Goal: Task Accomplishment & Management: Manage account settings

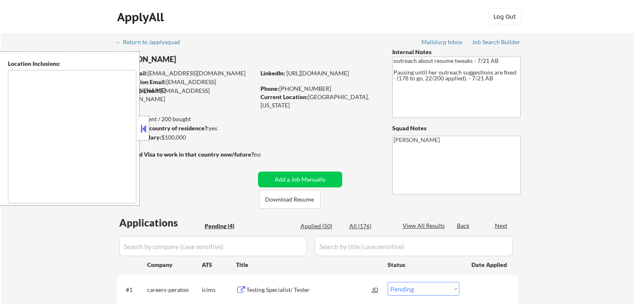
select select ""pending""
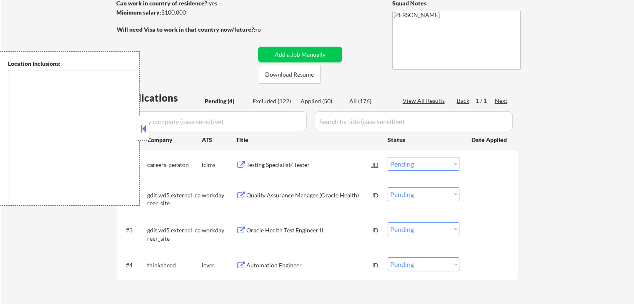
scroll to position [167, 0]
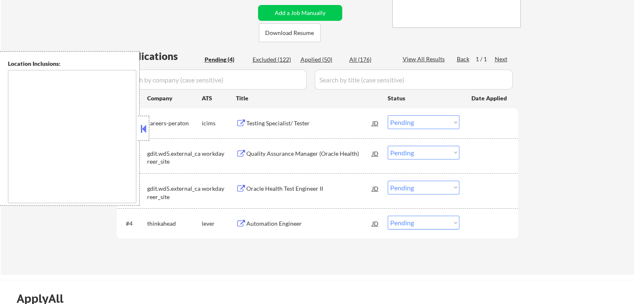
click at [239, 120] on button at bounding box center [241, 124] width 10 height 8
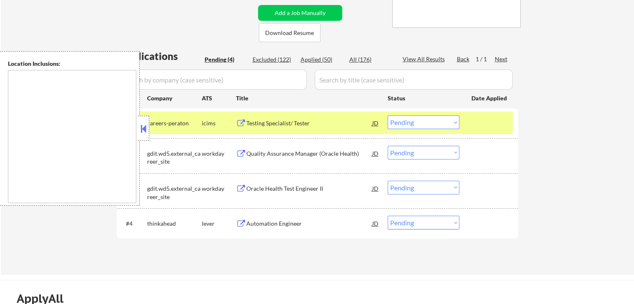
click at [413, 120] on select "Choose an option... Pending Applied Excluded (Questions) Excluded (Expired) Exc…" at bounding box center [423, 122] width 72 height 14
click at [387, 115] on select "Choose an option... Pending Applied Excluded (Questions) Excluded (Expired) Exc…" at bounding box center [423, 122] width 72 height 14
click at [415, 128] on select "Choose an option... Pending Applied Excluded (Questions) Excluded (Expired) Exc…" at bounding box center [423, 122] width 72 height 14
click at [387, 115] on select "Choose an option... Pending Applied Excluded (Questions) Excluded (Expired) Exc…" at bounding box center [423, 122] width 72 height 14
select select ""pending""
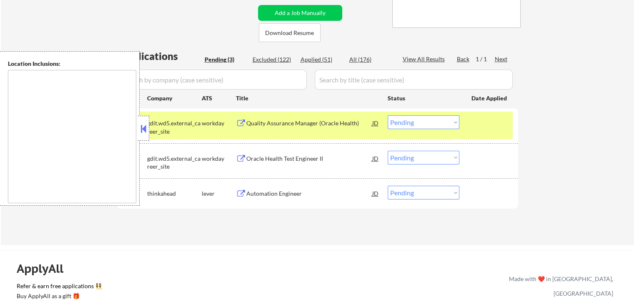
click at [240, 122] on button at bounding box center [241, 124] width 10 height 8
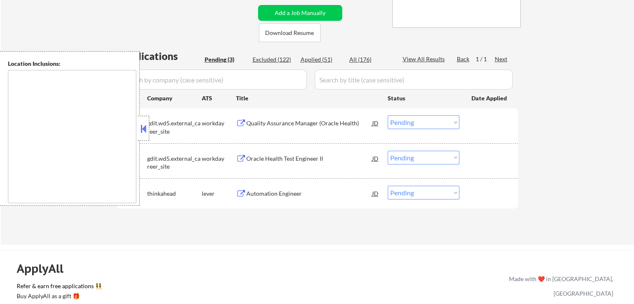
click at [240, 157] on button at bounding box center [241, 159] width 10 height 8
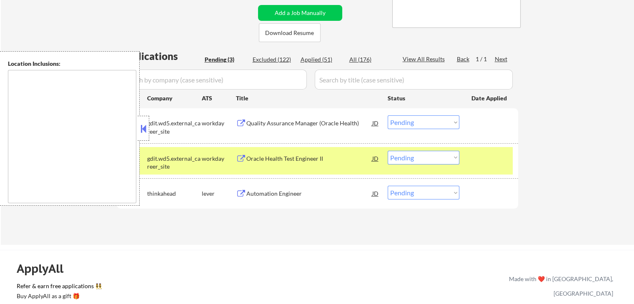
scroll to position [250, 0]
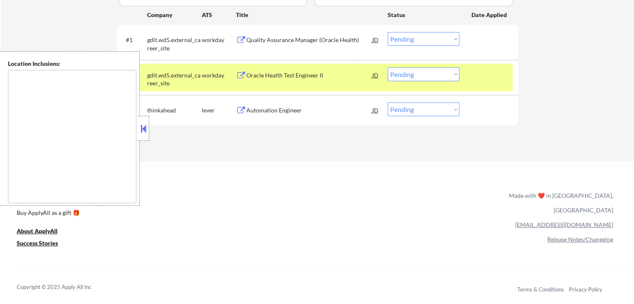
click at [240, 111] on button at bounding box center [241, 111] width 10 height 8
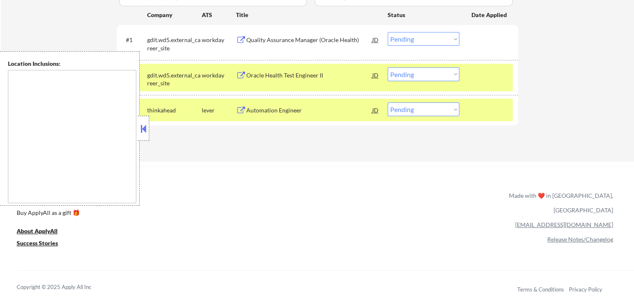
click at [428, 106] on select "Choose an option... Pending Applied Excluded (Questions) Excluded (Expired) Exc…" at bounding box center [423, 109] width 72 height 14
select select ""applied""
click at [387, 102] on select "Choose an option... Pending Applied Excluded (Questions) Excluded (Expired) Exc…" at bounding box center [423, 109] width 72 height 14
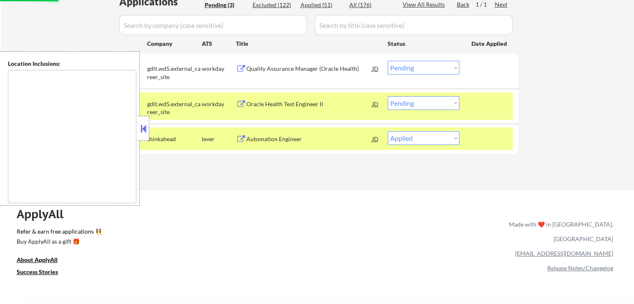
scroll to position [208, 0]
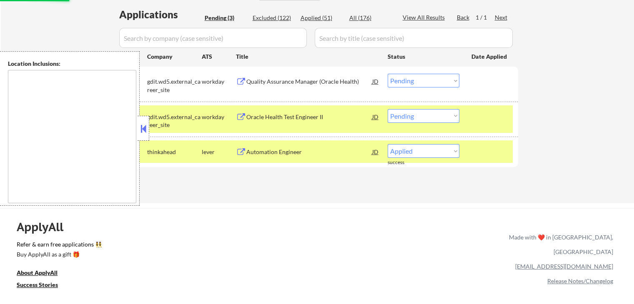
click at [243, 80] on button at bounding box center [241, 82] width 10 height 8
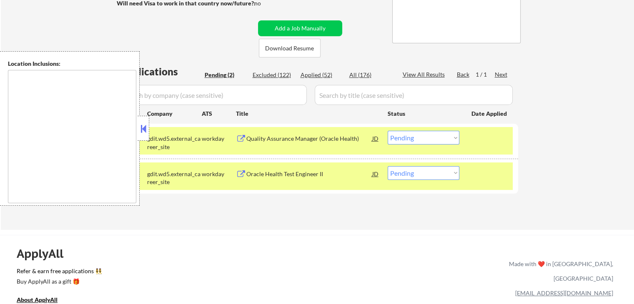
scroll to position [83, 0]
